Goal: Task Accomplishment & Management: Manage account settings

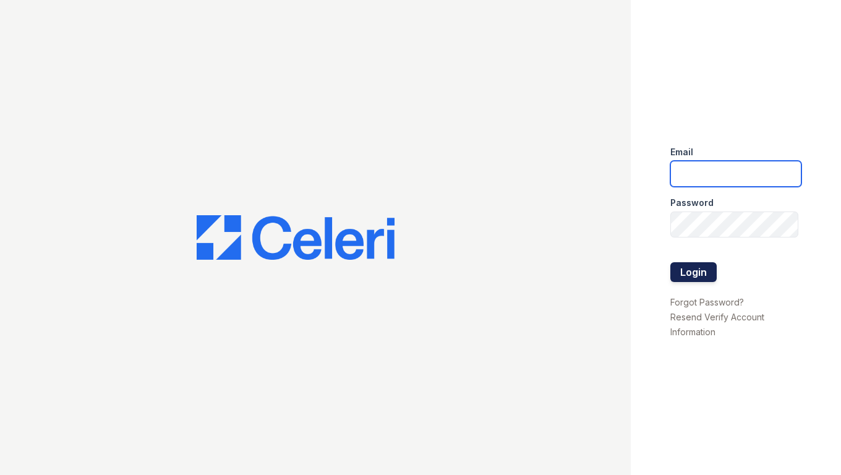
type input "[EMAIL_ADDRESS][DOMAIN_NAME]"
click at [695, 269] on button "Login" at bounding box center [693, 272] width 46 height 20
